Goal: Use online tool/utility: Utilize a website feature to perform a specific function

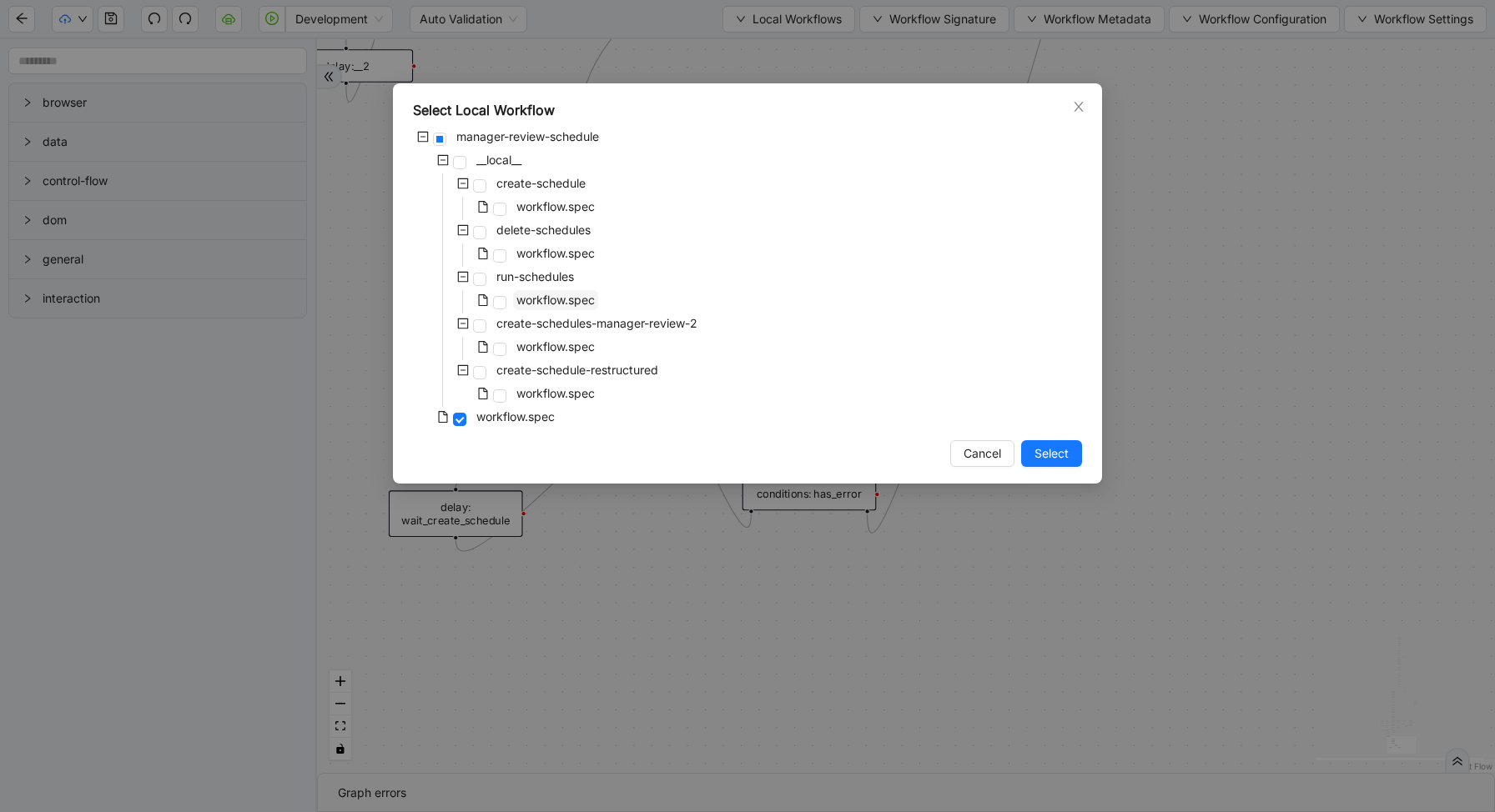
click at [541, 295] on span "workflow.spec" at bounding box center [556, 299] width 79 height 14
click at [1057, 456] on span "Select" at bounding box center [1051, 453] width 34 height 18
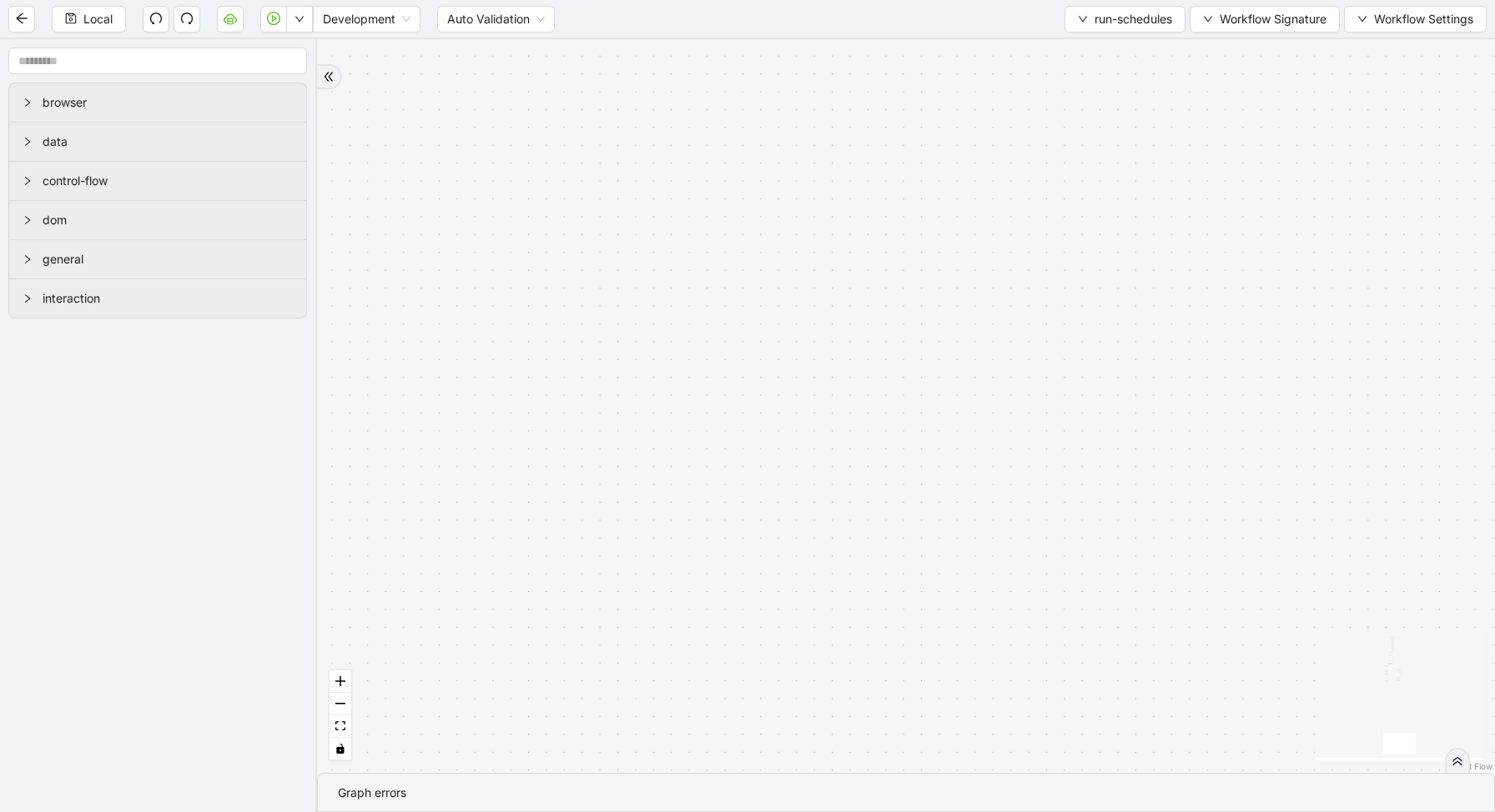
drag, startPoint x: 1195, startPoint y: 412, endPoint x: 1096, endPoint y: 811, distance: 411.1
click at [1102, 811] on section "loopFrom is_required_schedule has_next_row fallback fallback has_next_page trig…" at bounding box center [906, 426] width 1178 height 773
drag, startPoint x: 1220, startPoint y: 266, endPoint x: 1245, endPoint y: 736, distance: 470.7
click at [1246, 724] on div "loopFrom is_required_schedule has_next_row fallback fallback has_next_page trig…" at bounding box center [906, 406] width 1178 height 733
drag, startPoint x: 1017, startPoint y: 233, endPoint x: 1081, endPoint y: 680, distance: 451.6
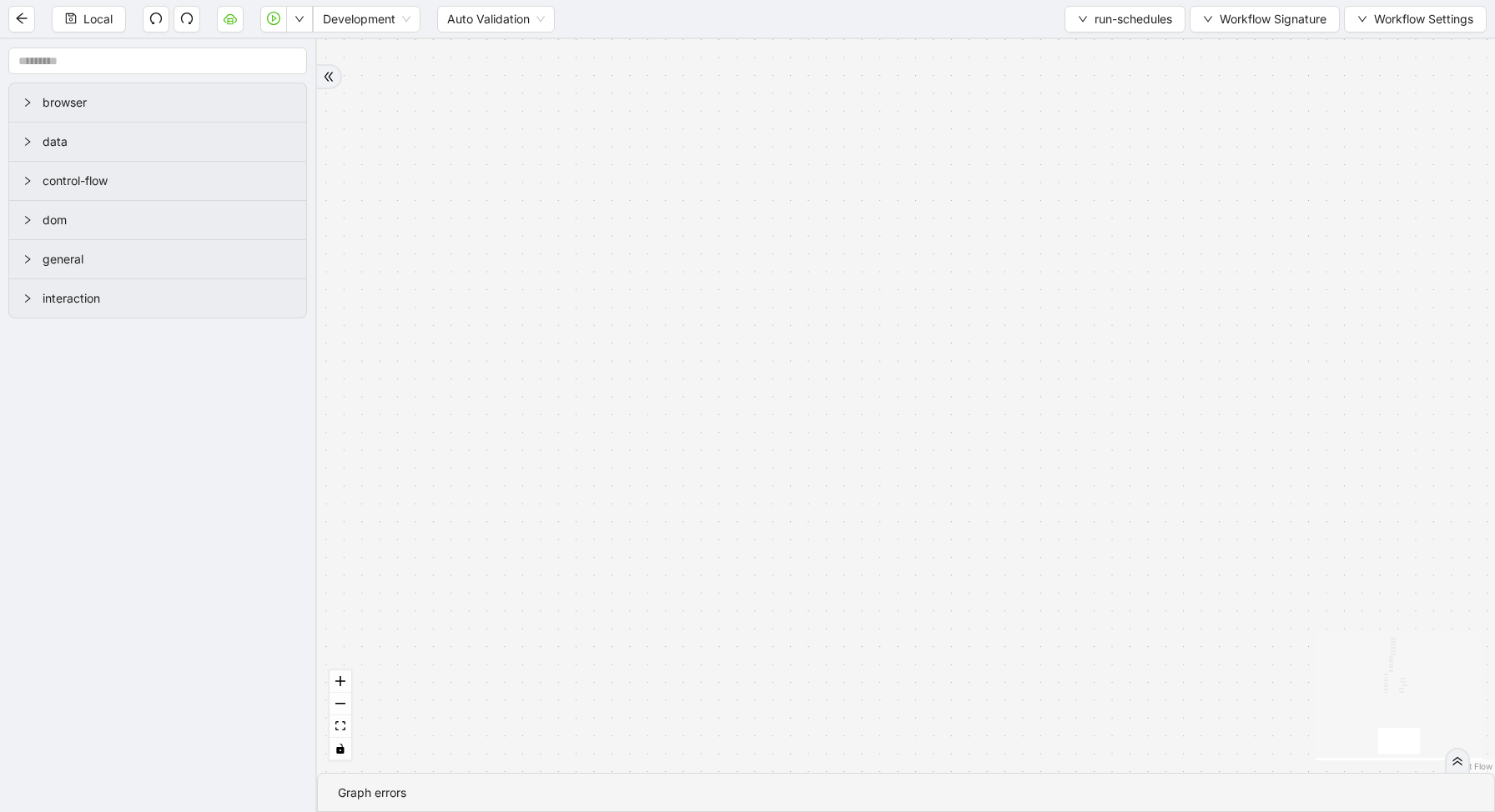
click at [1081, 677] on div "loopFrom is_required_schedule has_next_row fallback fallback has_next_page trig…" at bounding box center [906, 406] width 1178 height 733
click at [345, 721] on button "fit view" at bounding box center [340, 727] width 22 height 23
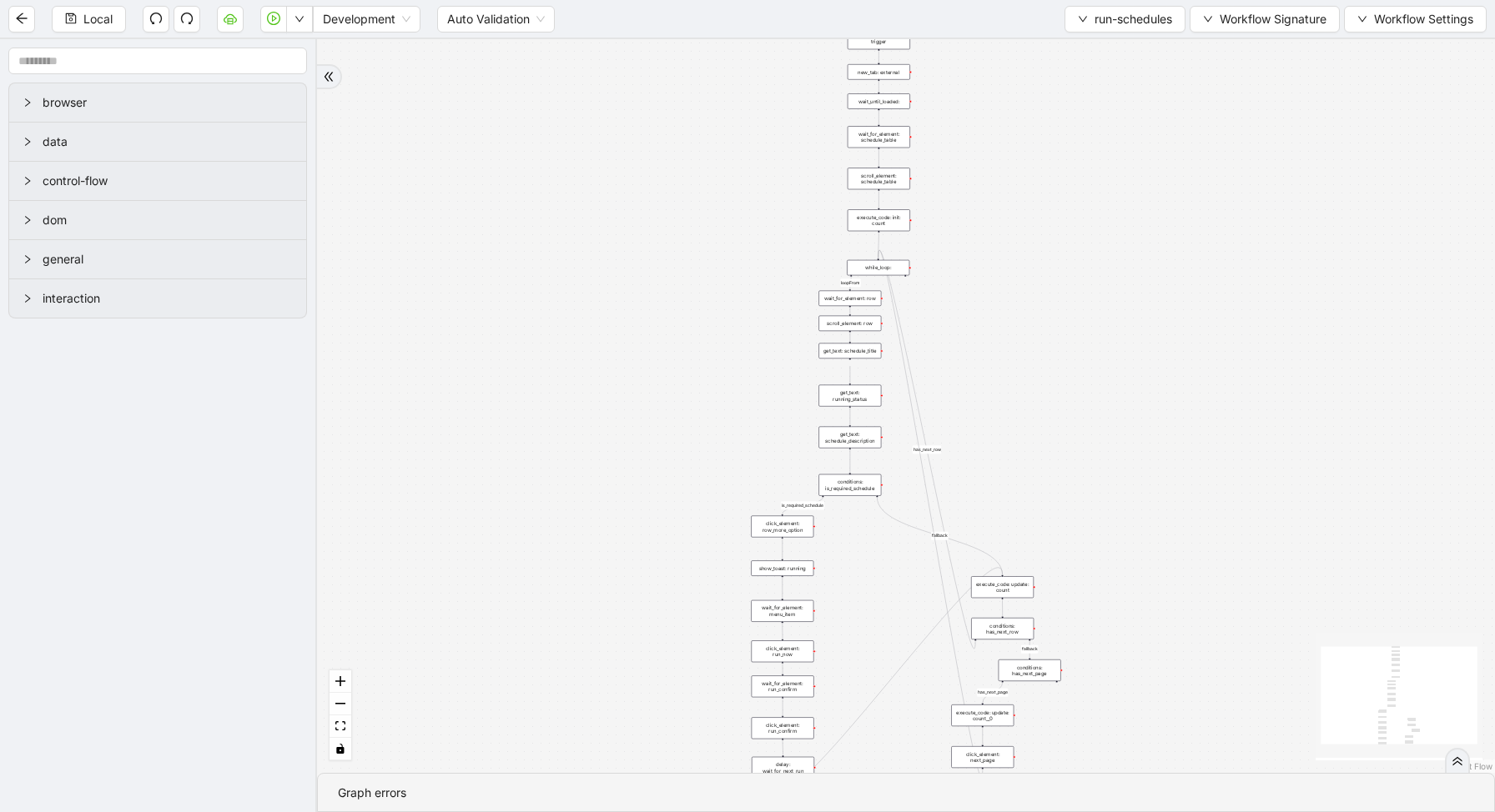
click at [791, 528] on div "click_element: row_more_option" at bounding box center [781, 527] width 63 height 22
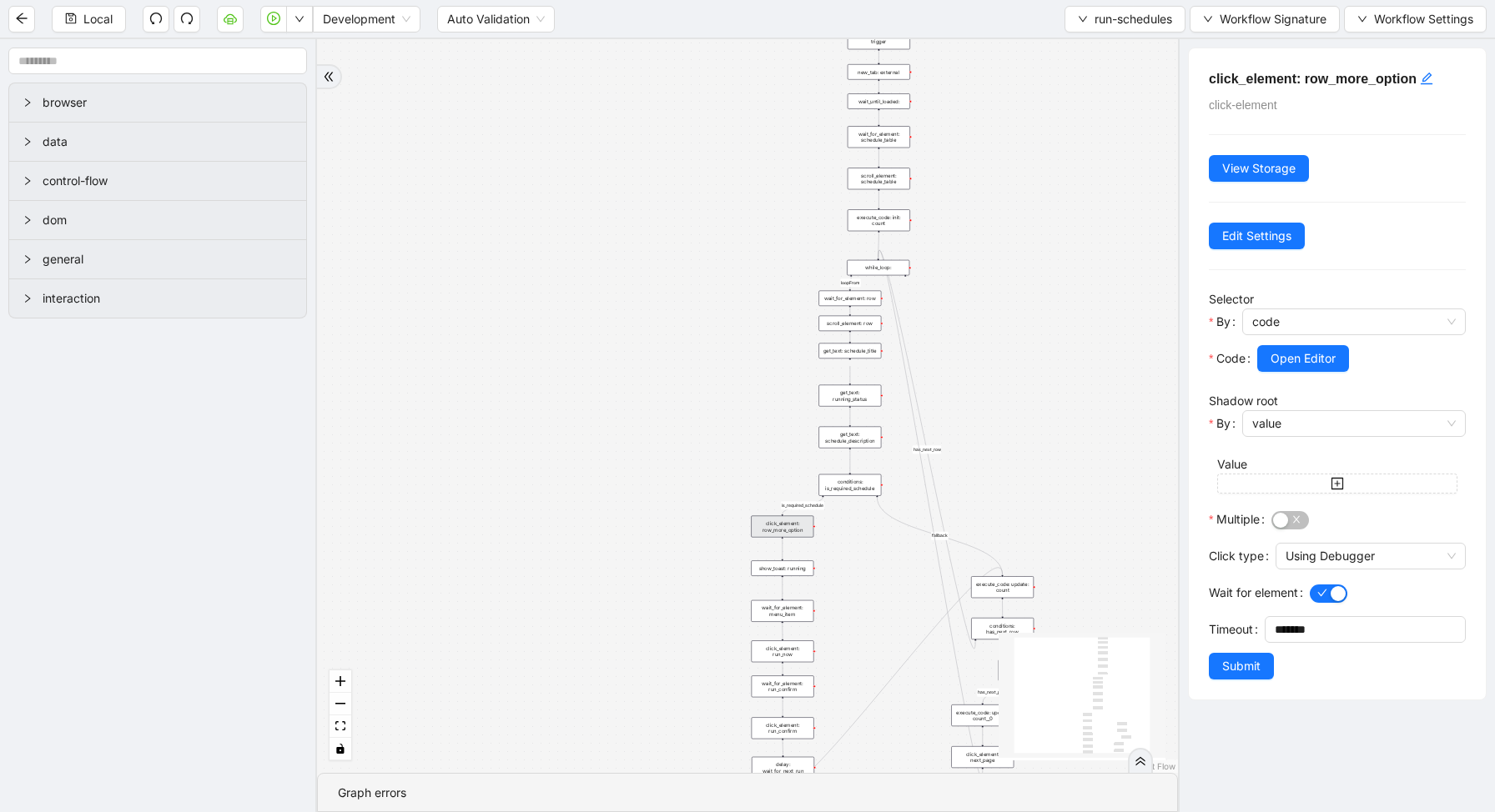
click at [855, 488] on div "conditions: is_required_schedule" at bounding box center [849, 485] width 63 height 22
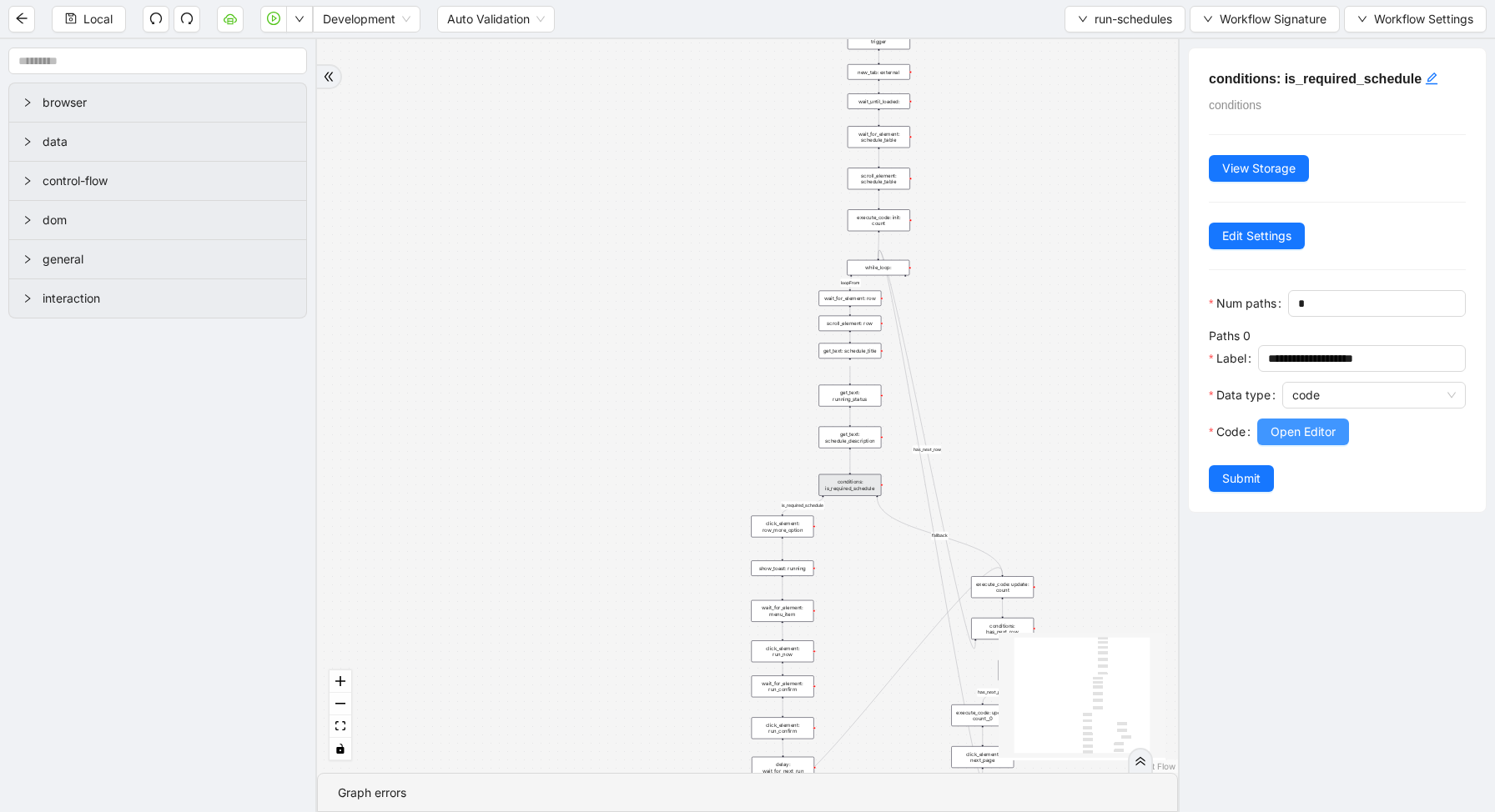
click at [1294, 441] on button "Open Editor" at bounding box center [1303, 432] width 92 height 27
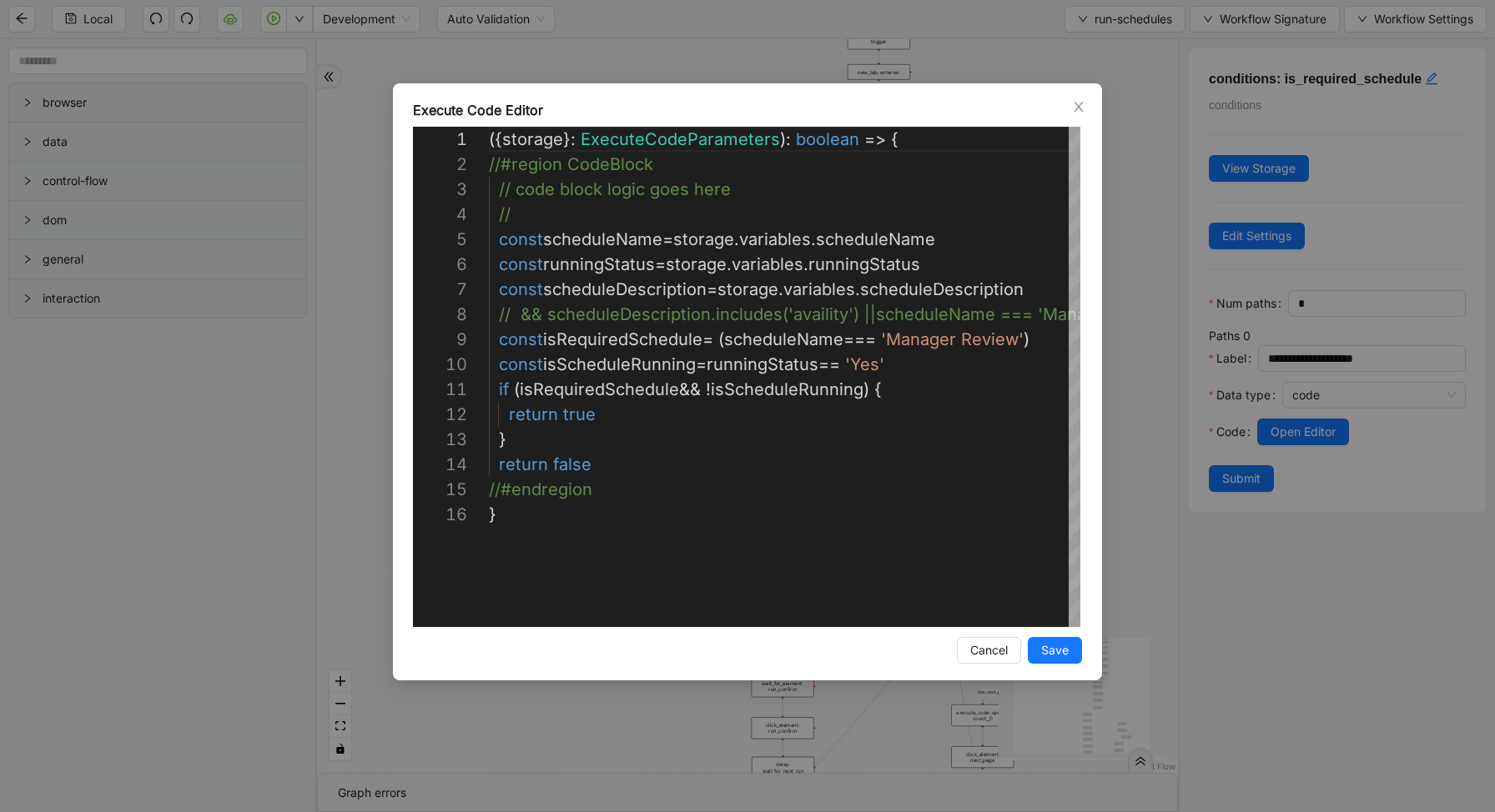
scroll to position [250, 0]
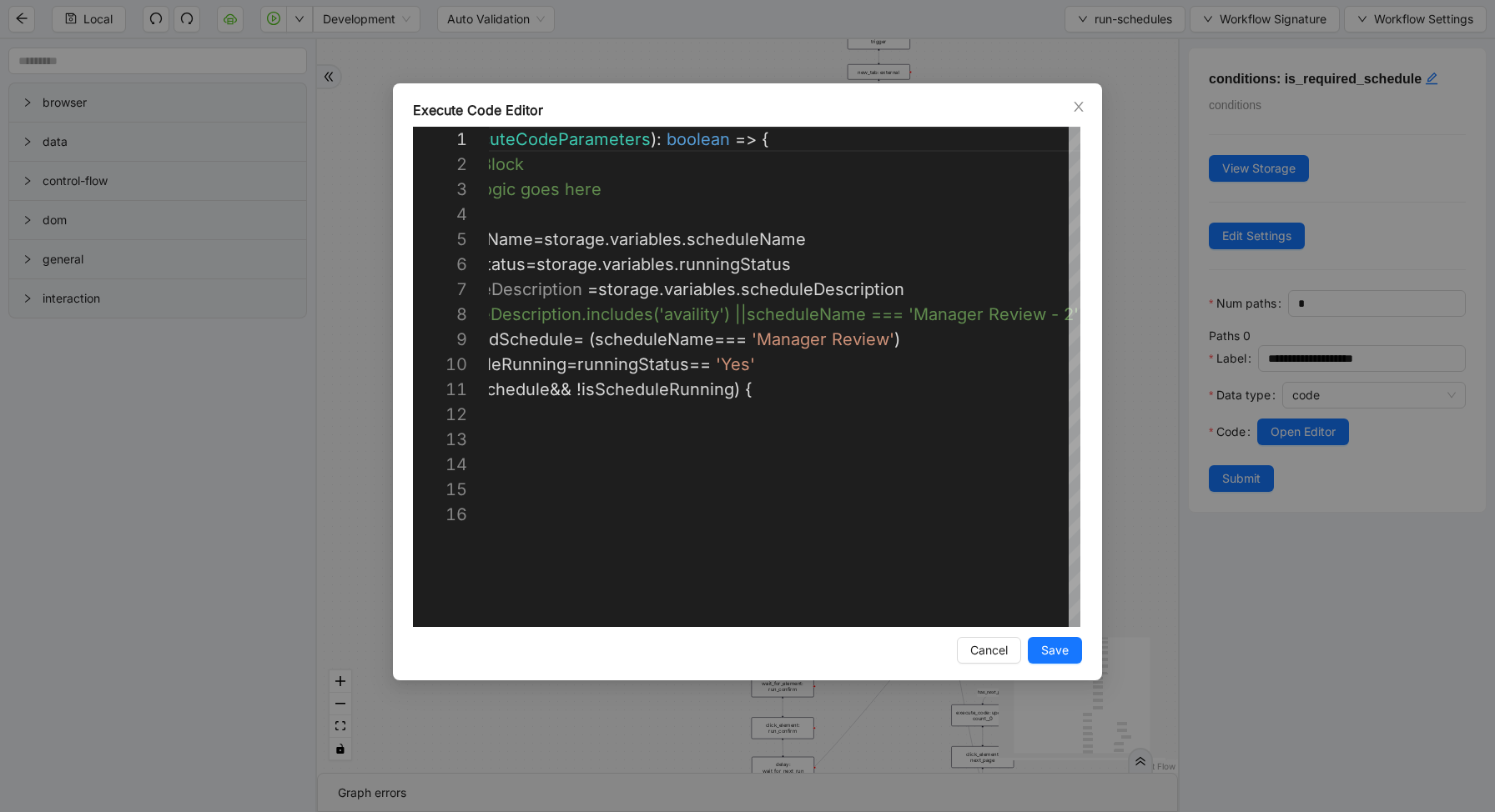
click at [1138, 344] on div "Execute Code Editor 1 2 3 4 5 6 7 8 9 10 11 12 13 14 15 16 ({ storage }: Execut…" at bounding box center [747, 406] width 1495 height 812
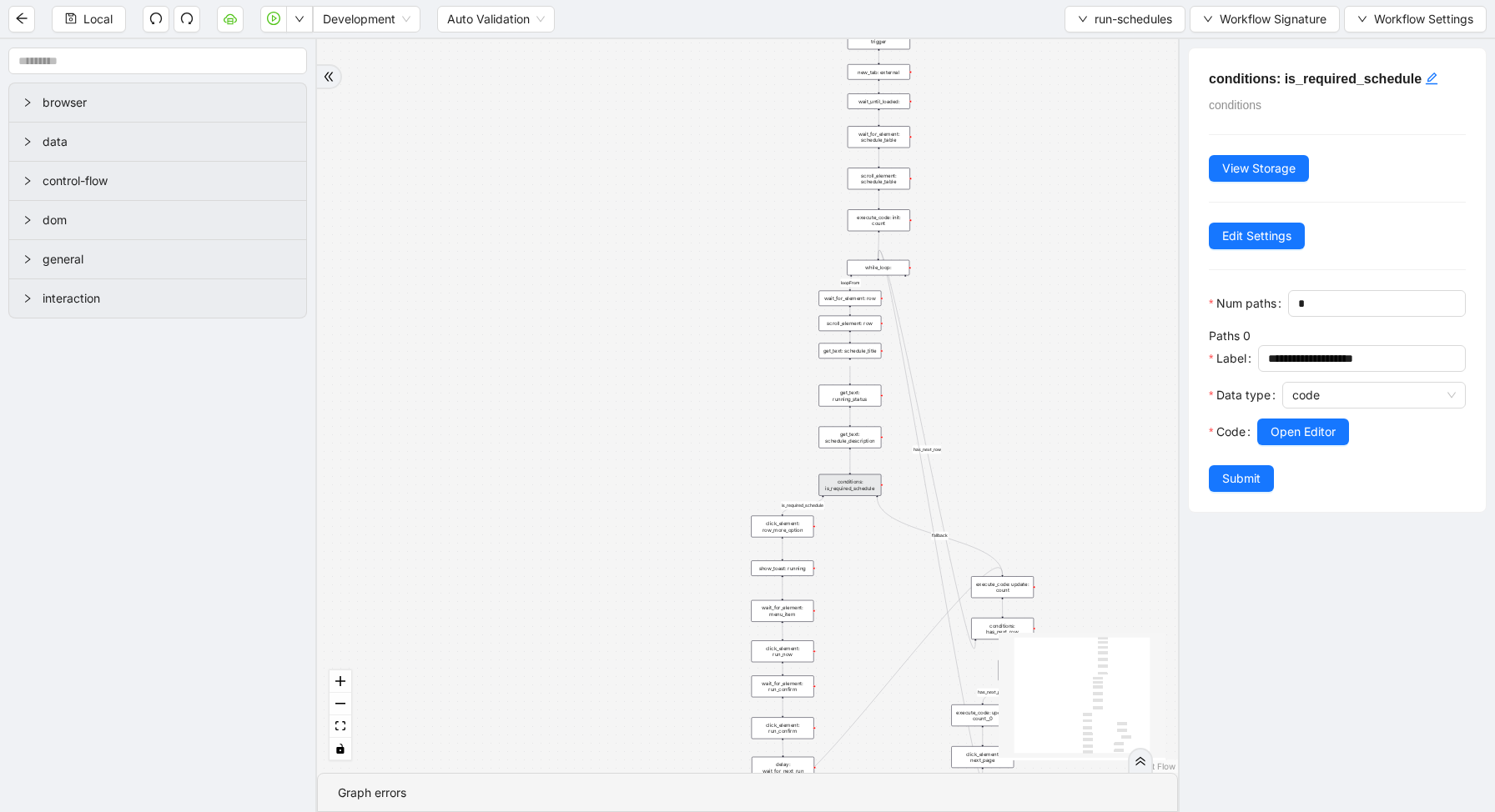
click at [638, 192] on div "loopFrom is_required_schedule has_next_row fallback fallback has_next_page trig…" at bounding box center [747, 406] width 861 height 733
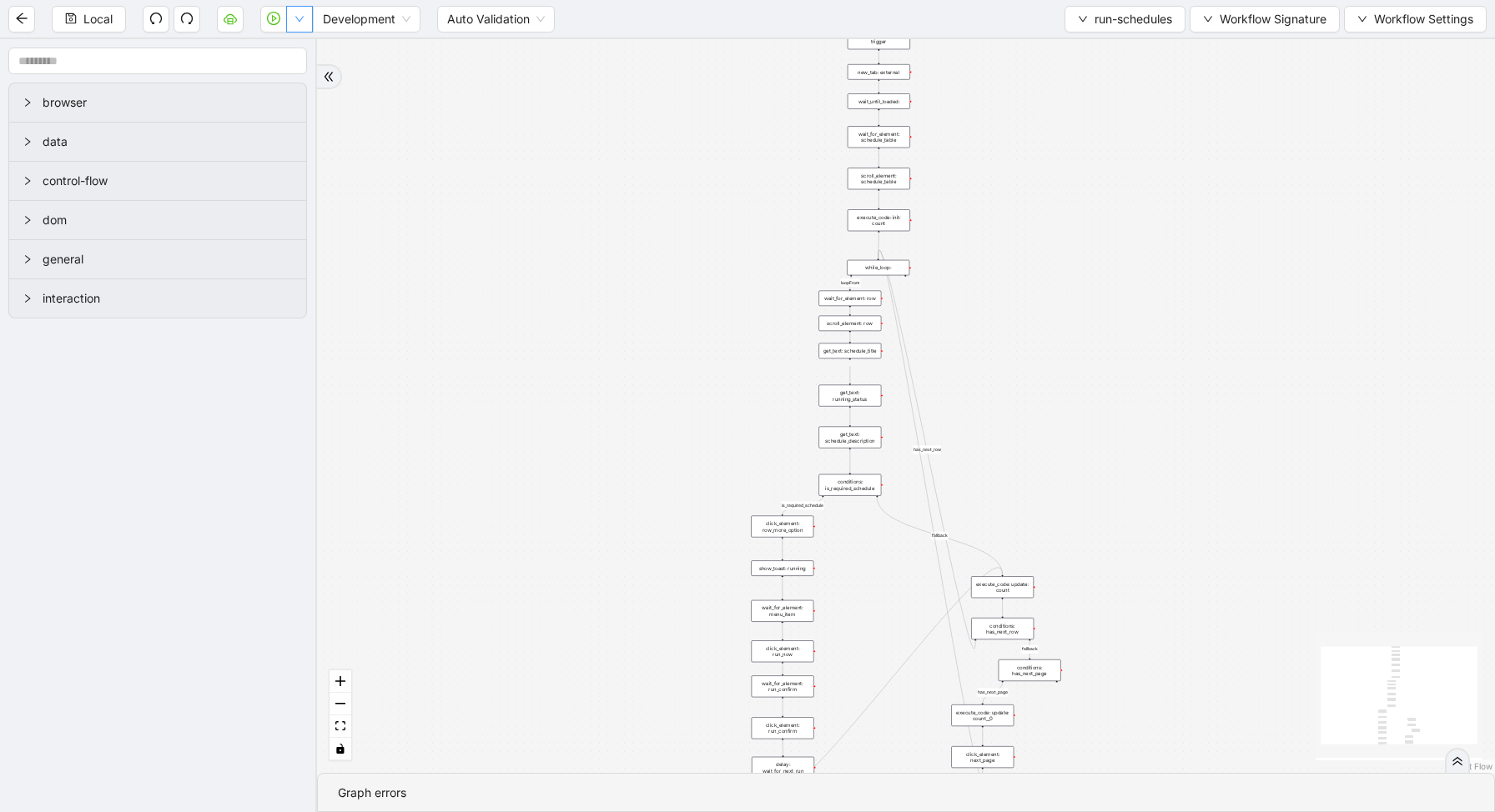
click at [295, 23] on icon "down" at bounding box center [300, 19] width 10 height 10
click at [287, 51] on span "Run local workflow" at bounding box center [246, 52] width 102 height 18
